Goal: Obtain resource: Obtain resource

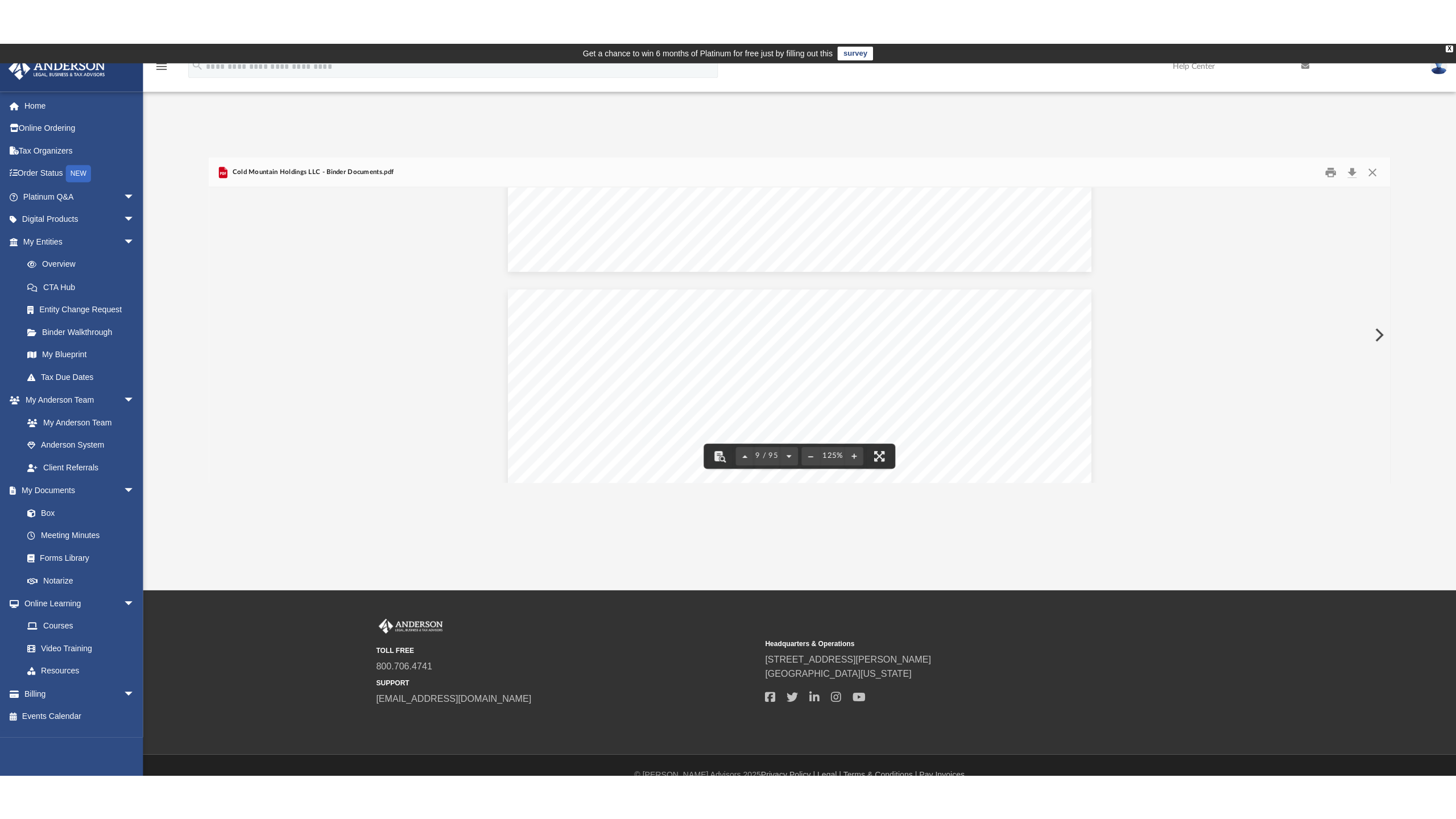
scroll to position [6828, 0]
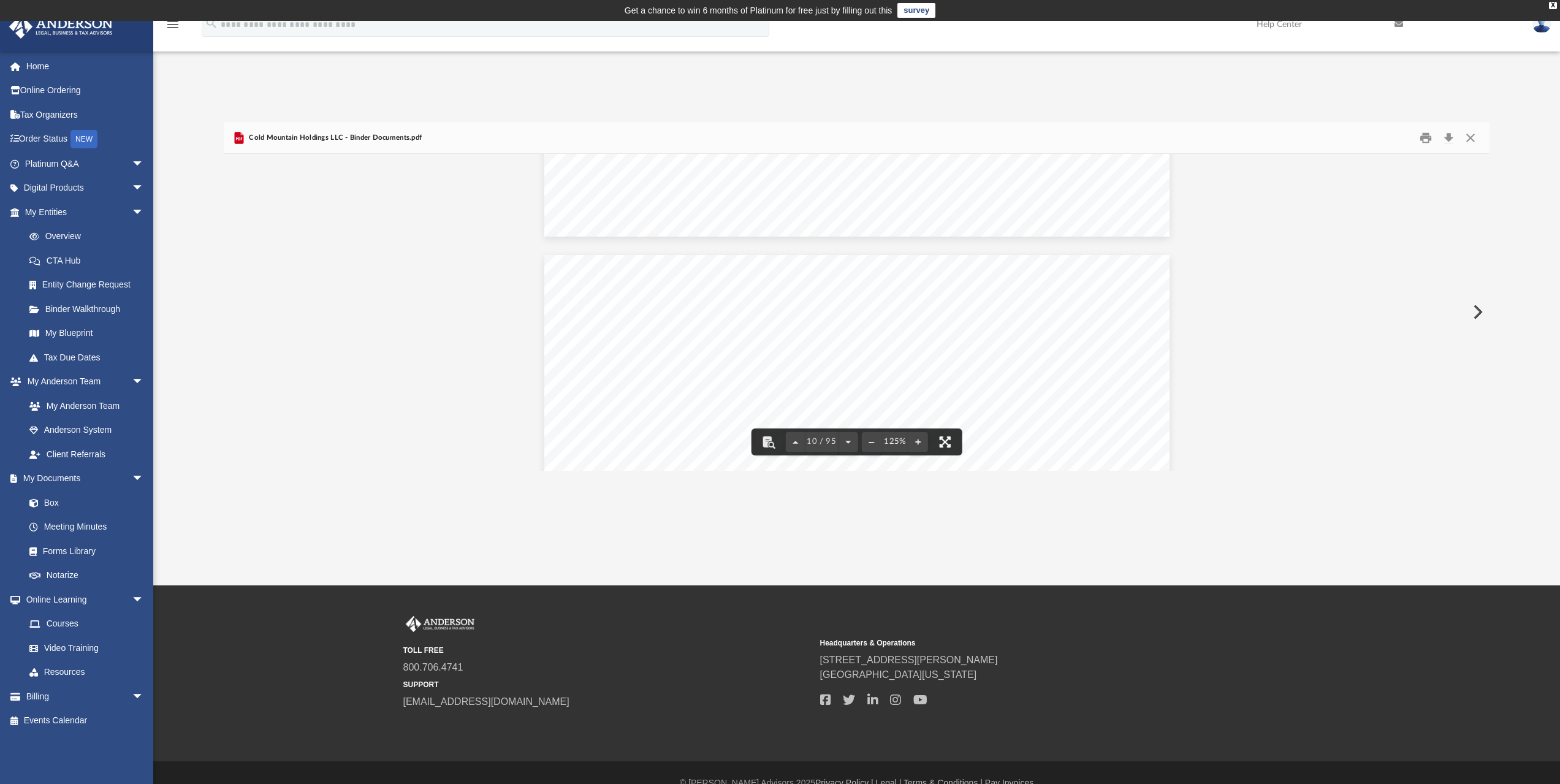
click at [948, 439] on button "File preview" at bounding box center [944, 441] width 27 height 27
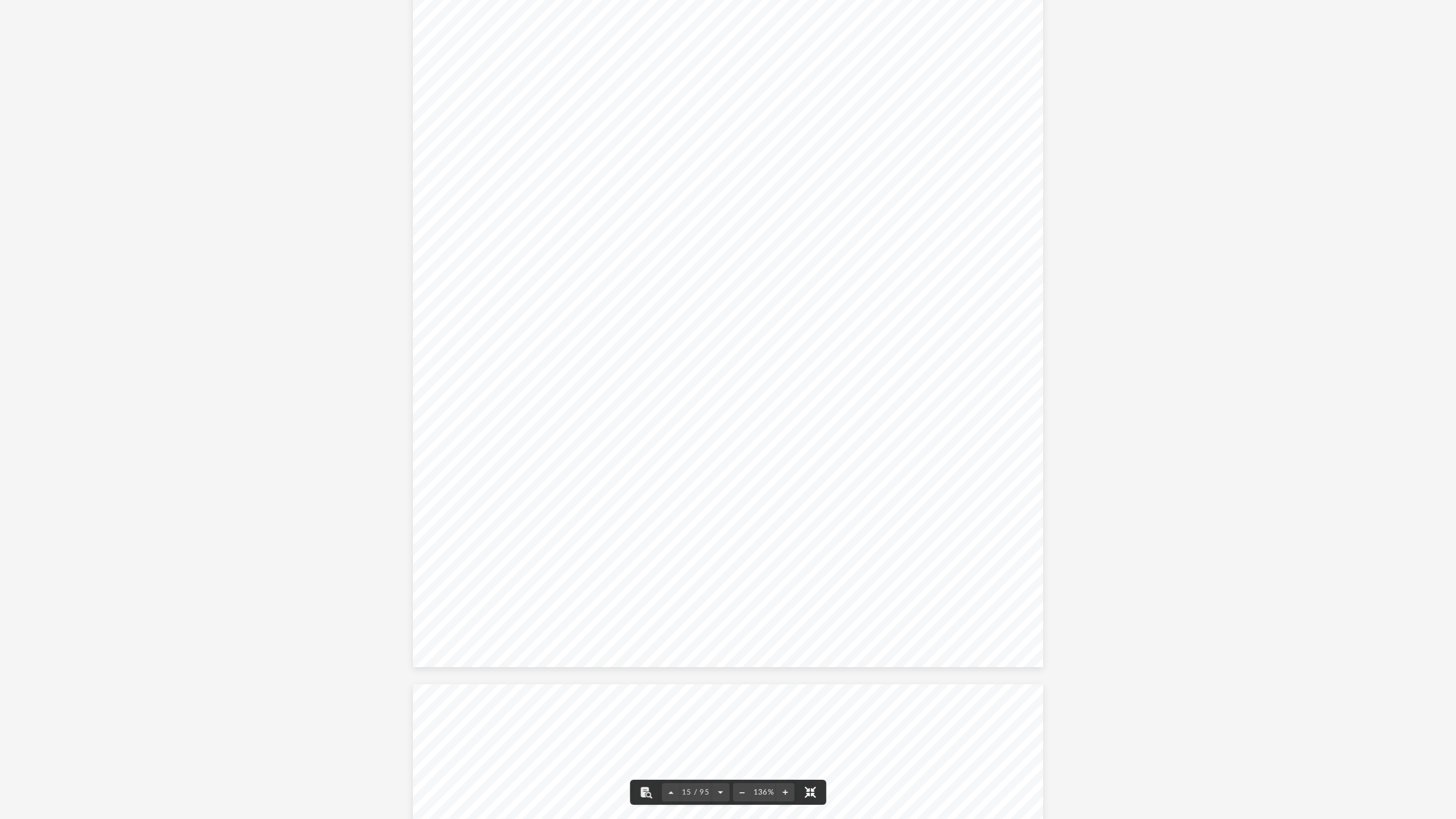
scroll to position [11834, 0]
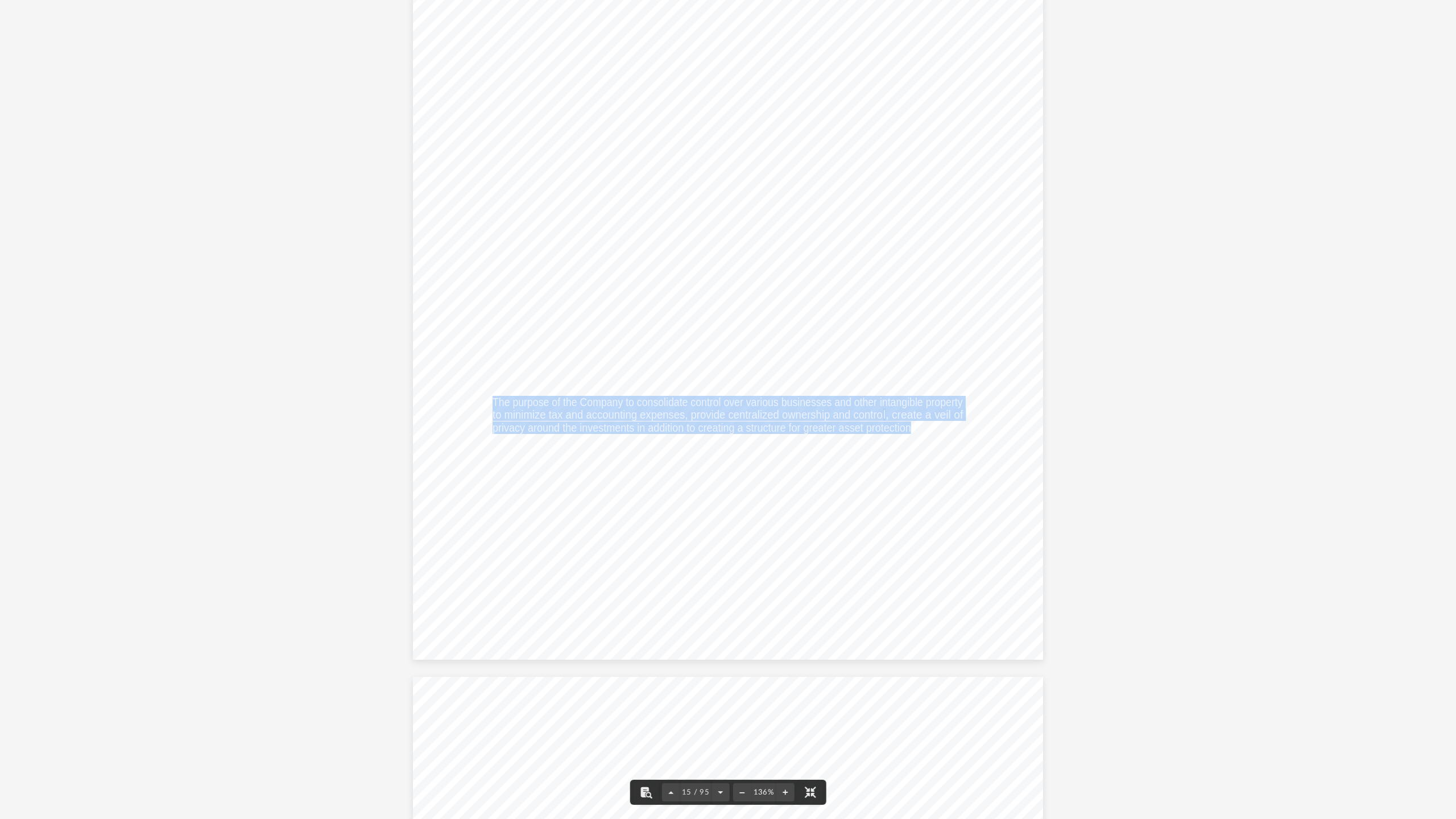
drag, startPoint x: 488, startPoint y: 400, endPoint x: 905, endPoint y: 430, distance: 418.1
click at [909, 444] on div "Operating Agreement of Cold Mountain Holdings LLC Page 1 of 39 Operating Agreem…" at bounding box center [728, 251] width 631 height 816
click at [915, 441] on div "Operating Agreement of Cold Mountain Holdings LLC Page 1 of 39 Operating Agreem…" at bounding box center [728, 251] width 631 height 816
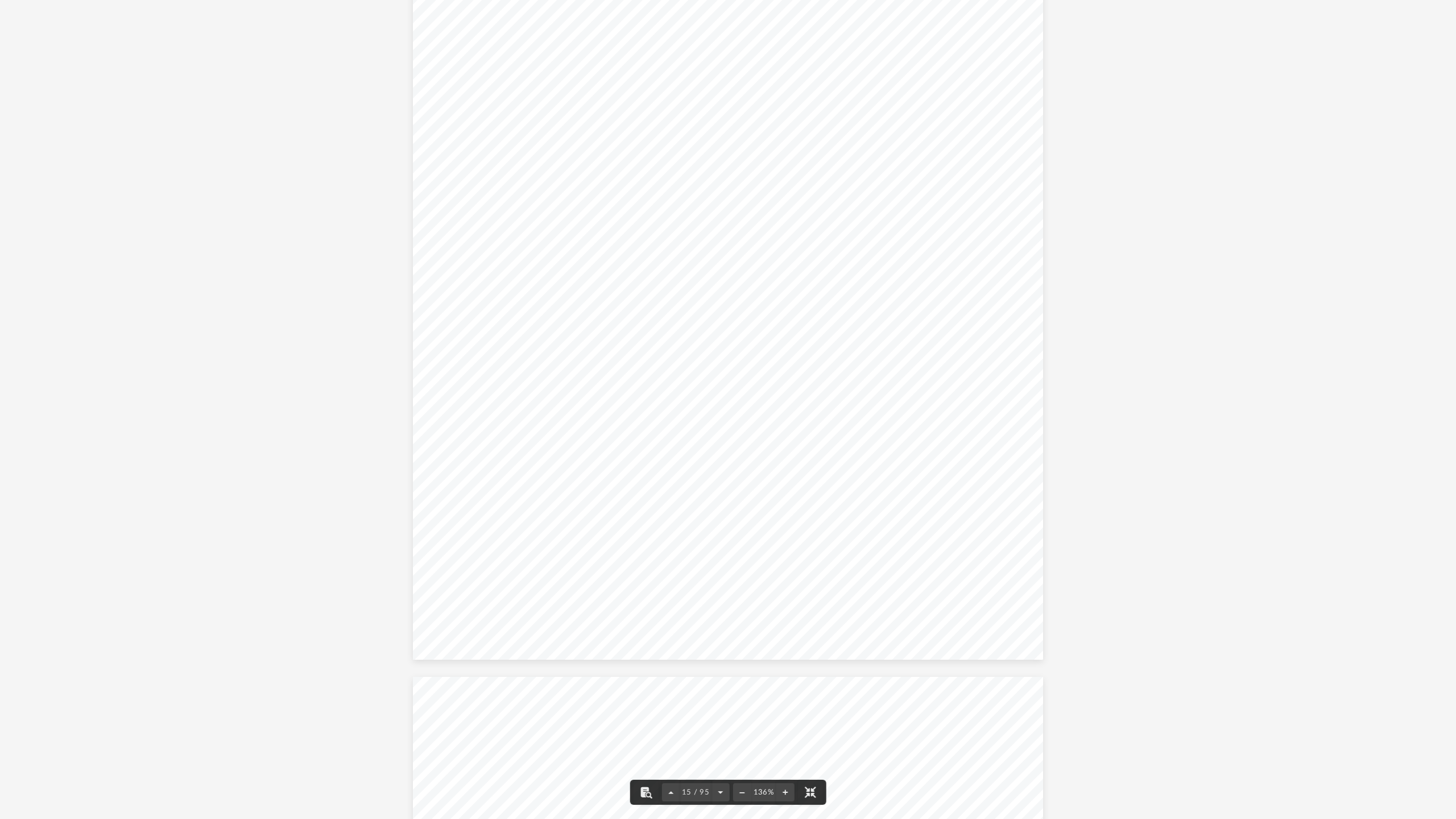
click at [862, 454] on span "In order to accomplish the foregoing purposes, the Company may own, acquire, ma…" at bounding box center [727, 455] width 470 height 12
click at [534, 431] on span "best interests of the Company; and" at bounding box center [571, 437] width 157 height 12
drag, startPoint x: 648, startPoint y: 436, endPoint x: 546, endPoint y: 418, distance: 103.6
click at [546, 418] on div "Operating Agreement of Cold Mountain Holdings LLC Page 1 of 39 Operating Agreem…" at bounding box center [728, 194] width 631 height 816
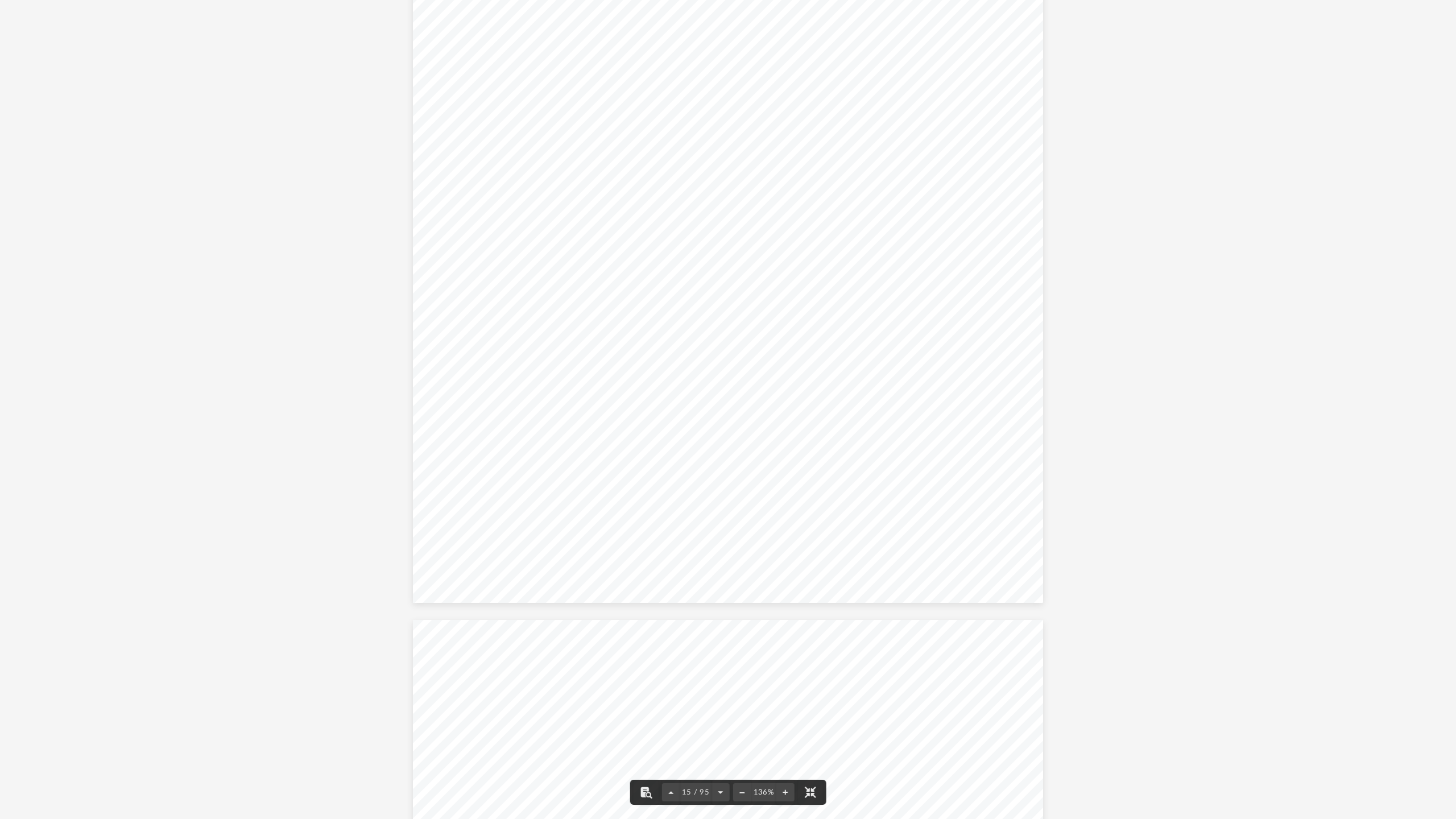
click at [547, 418] on span "intangible property, and any type of business, as the" at bounding box center [608, 424] width 233 height 12
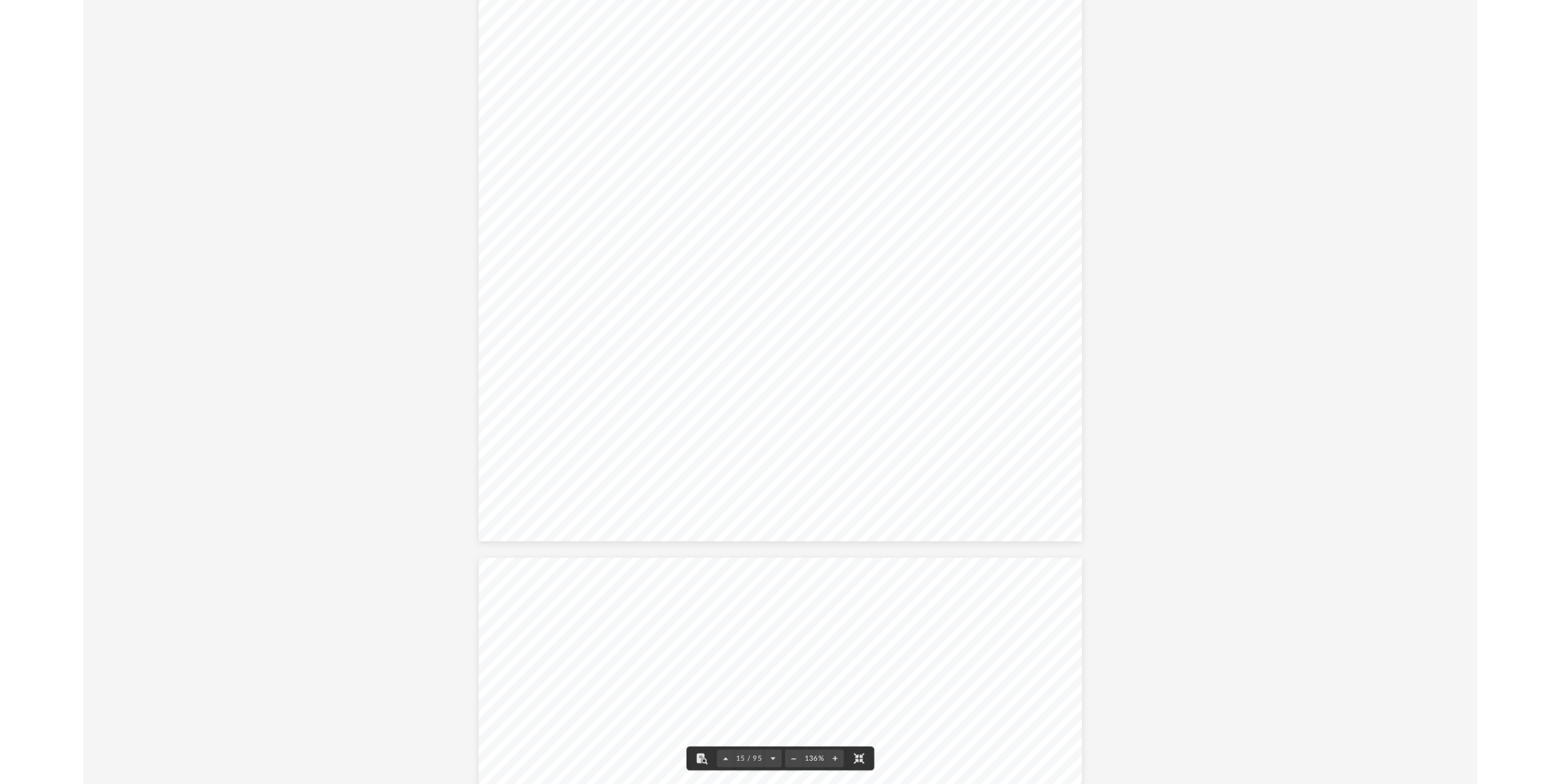
scroll to position [12869, 0]
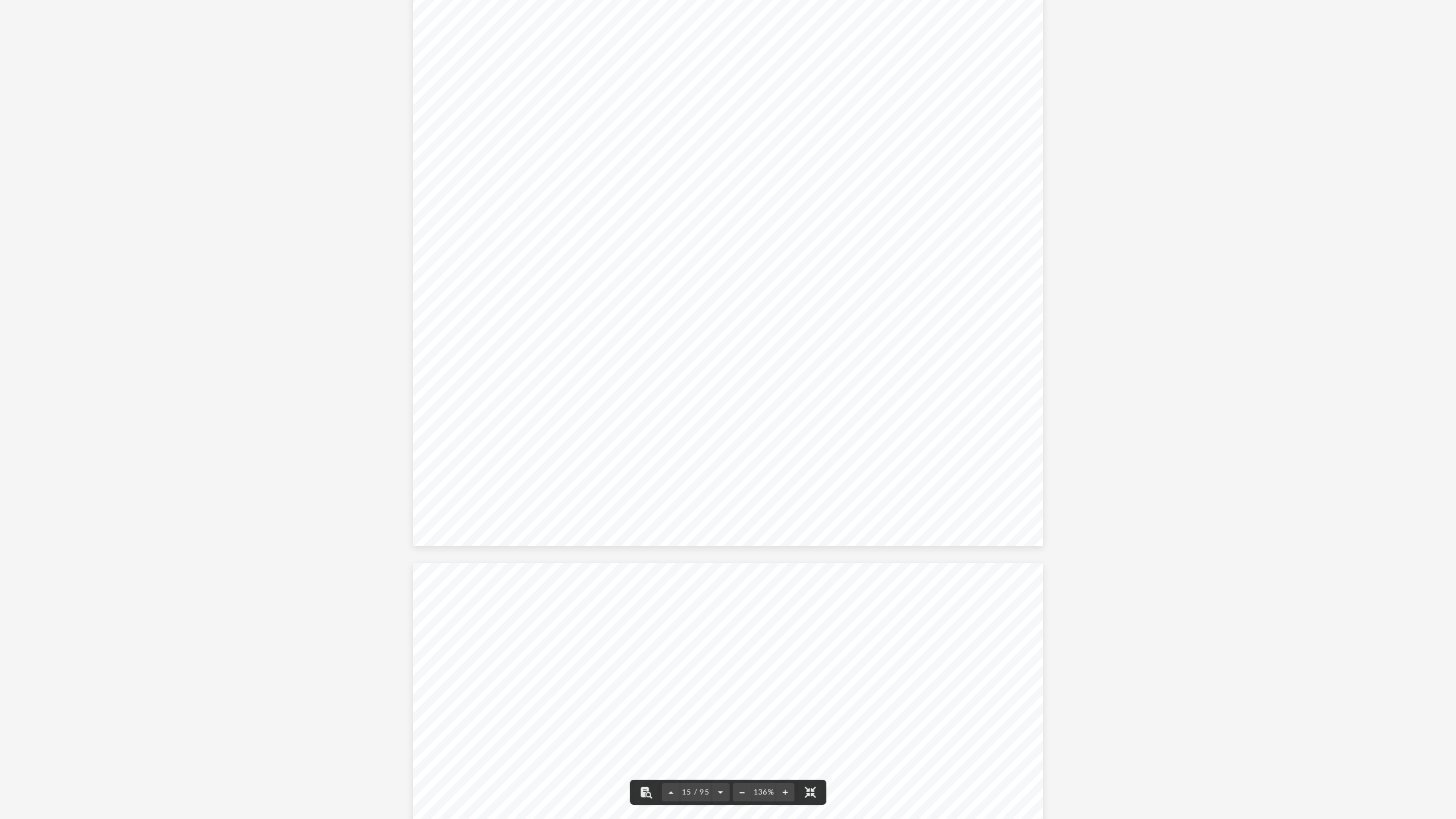
click at [814, 727] on button "File preview" at bounding box center [810, 792] width 25 height 25
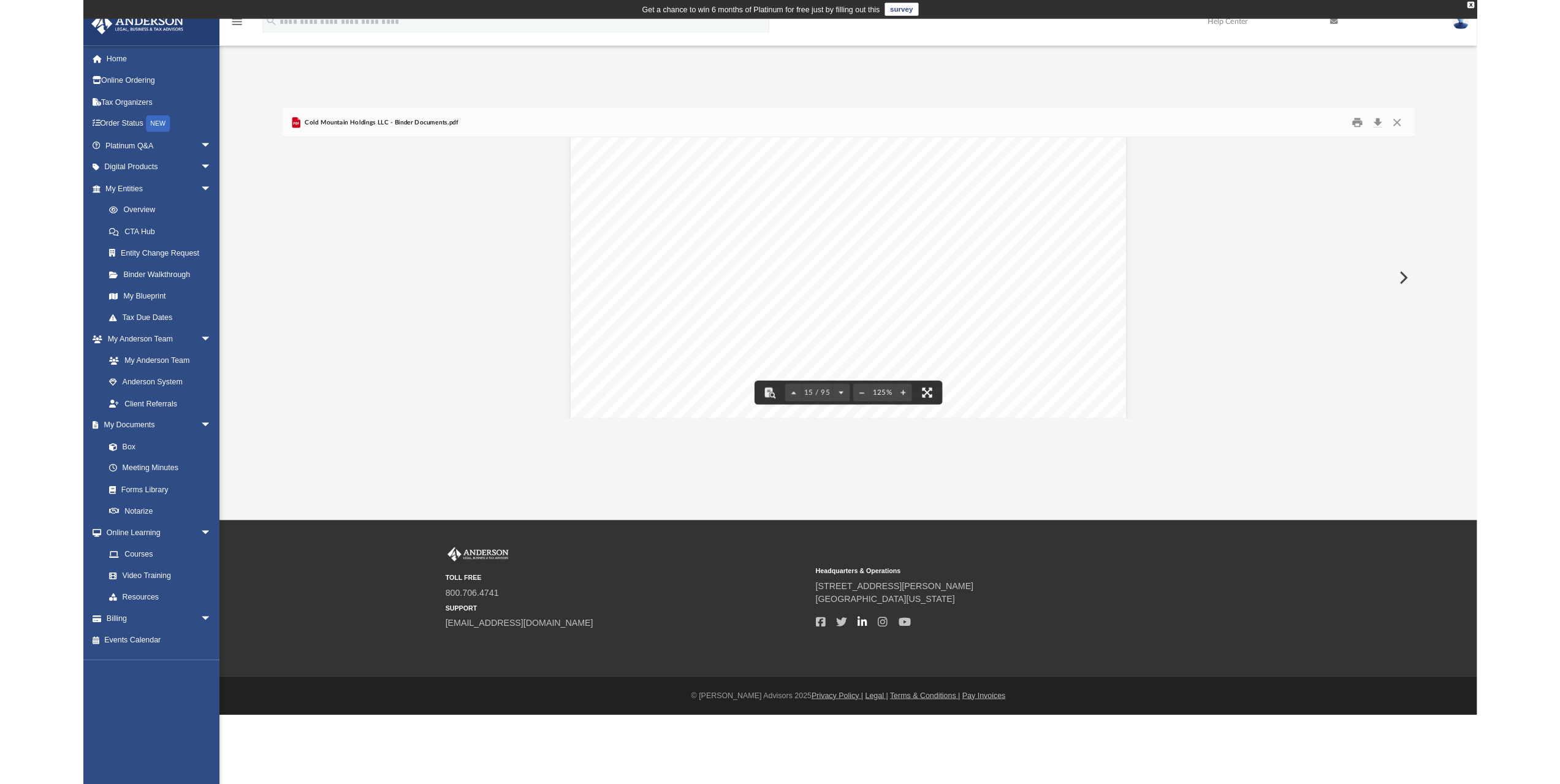
scroll to position [11582, 0]
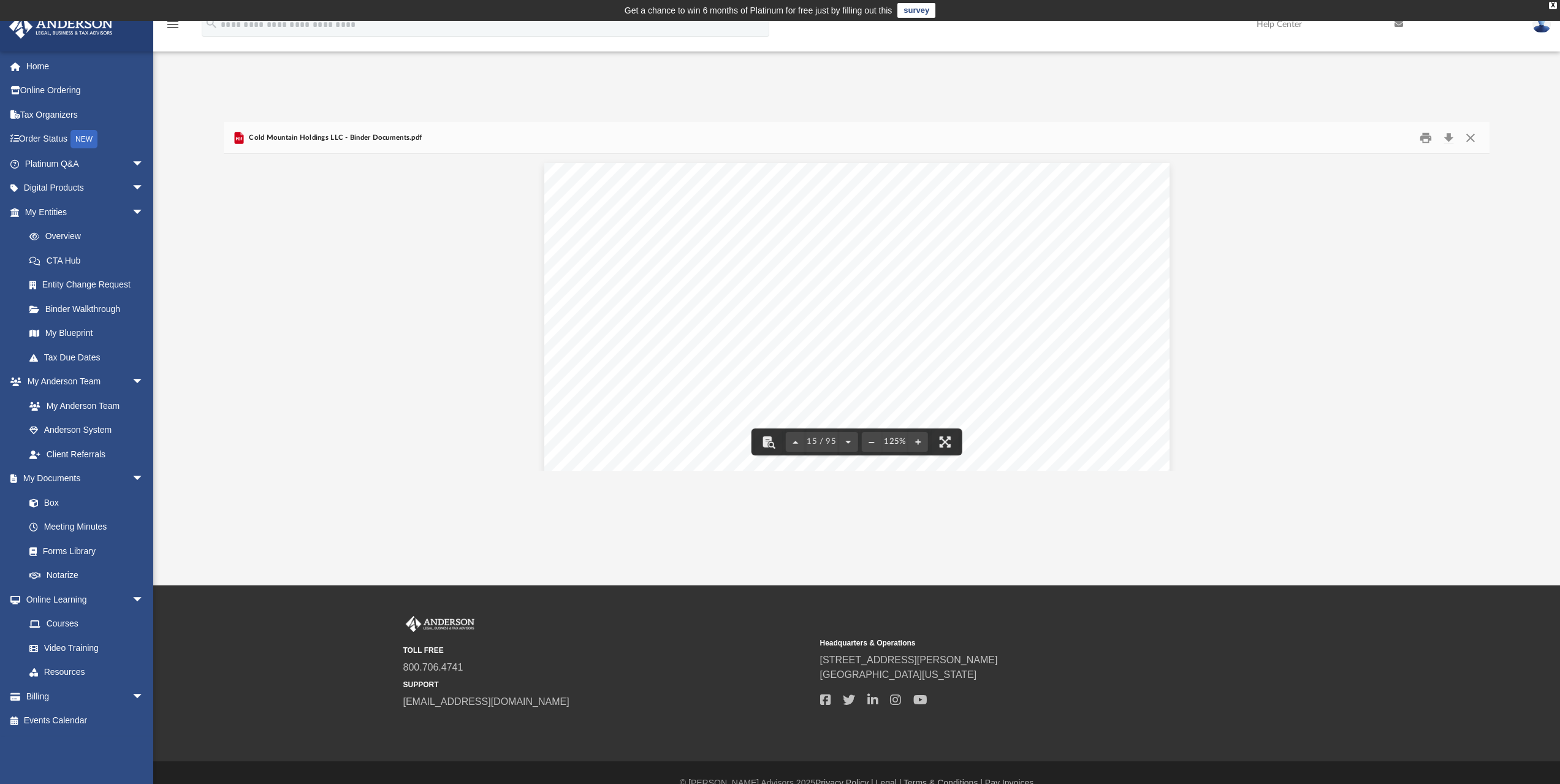
click at [455, 97] on div "Difficulty viewing your box folder? You can also access your account directly o…" at bounding box center [857, 283] width 1407 height 374
